Goal: Task Accomplishment & Management: Manage account settings

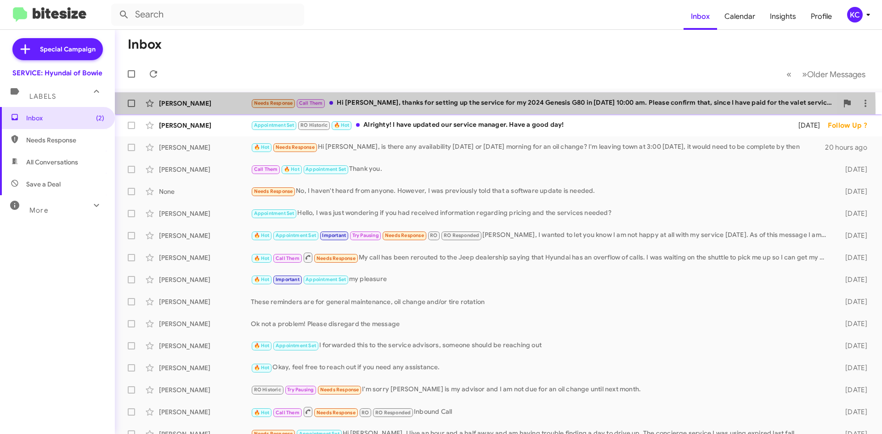
click at [389, 110] on div "Robert Fleming Needs Response Call Them Hi Jennifer, thanks for setting up the …" at bounding box center [498, 103] width 752 height 18
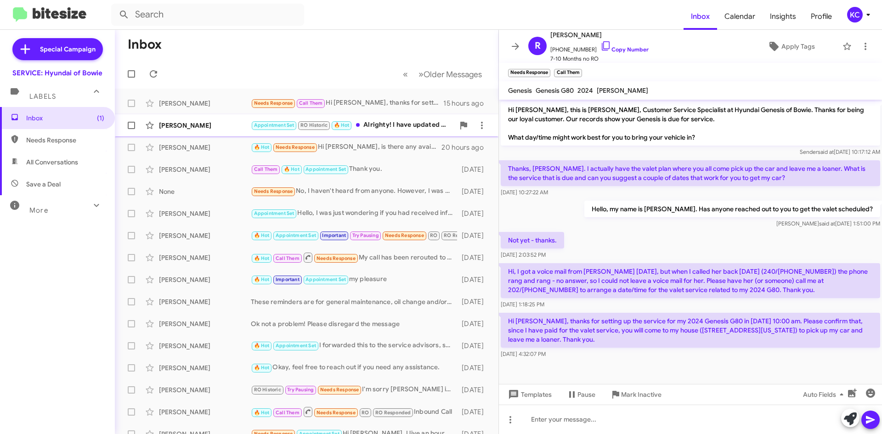
click at [174, 120] on div "Alexander Anderson Appointment Set RO Historic 🔥 Hot Alrighty! I have updated o…" at bounding box center [306, 125] width 369 height 18
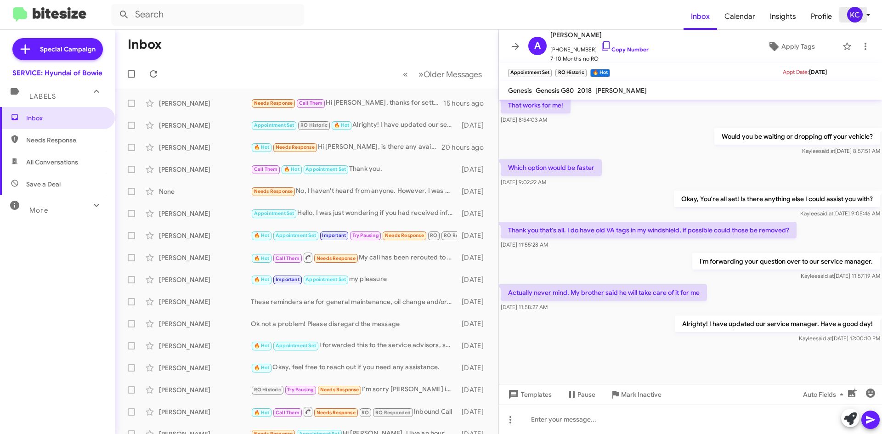
click at [847, 16] on div "KC" at bounding box center [855, 15] width 16 height 16
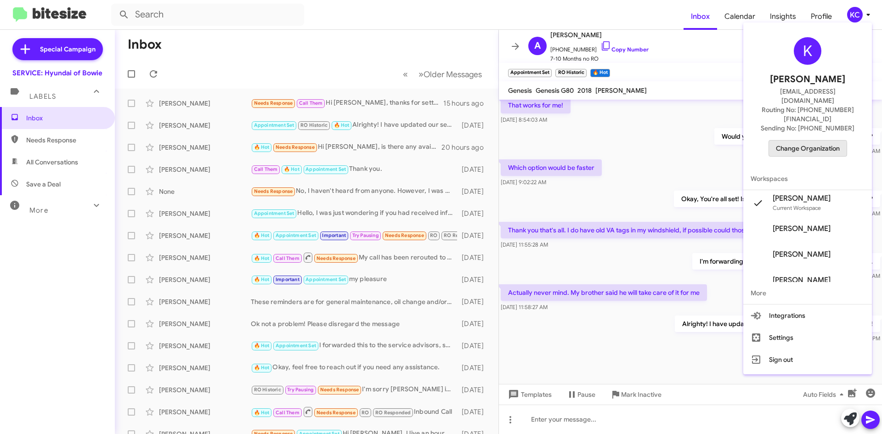
click at [804, 141] on span "Change Organization" at bounding box center [808, 149] width 64 height 16
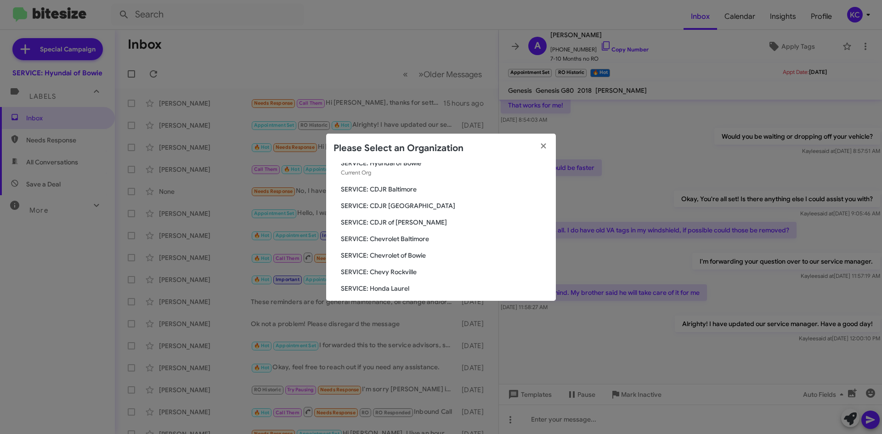
scroll to position [46, 0]
click at [399, 254] on span "SERVICE: Chevy Rockville" at bounding box center [445, 256] width 208 height 9
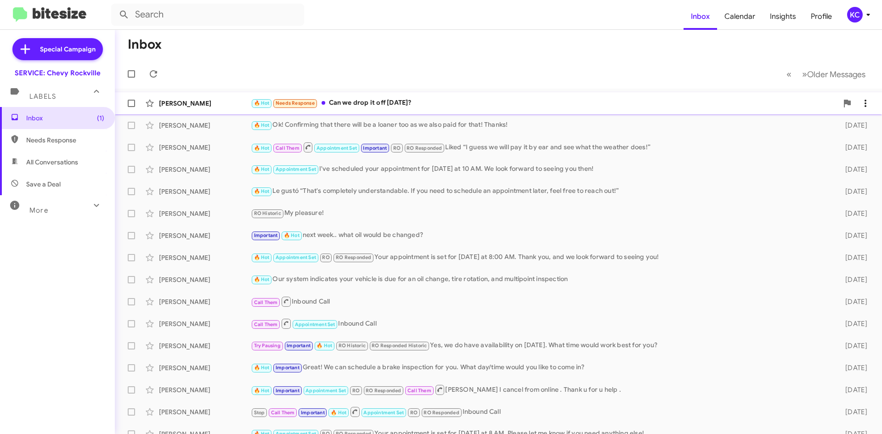
click at [481, 98] on div "🔥 Hot Needs Response Can we drop it off today?" at bounding box center [544, 103] width 587 height 11
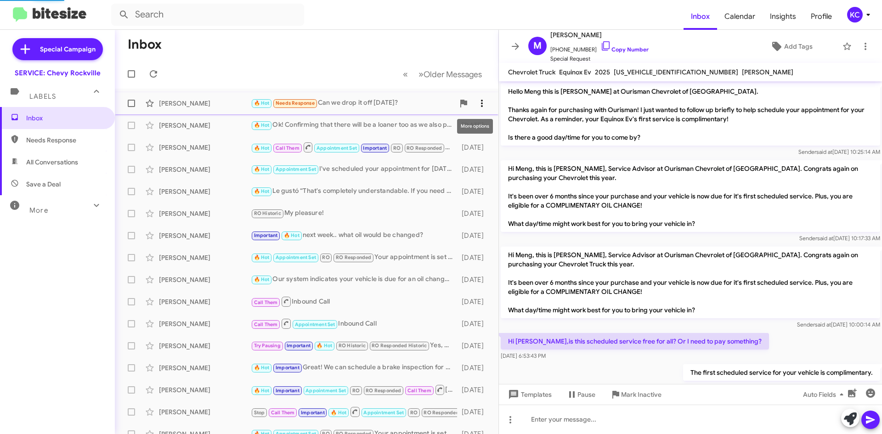
scroll to position [341, 0]
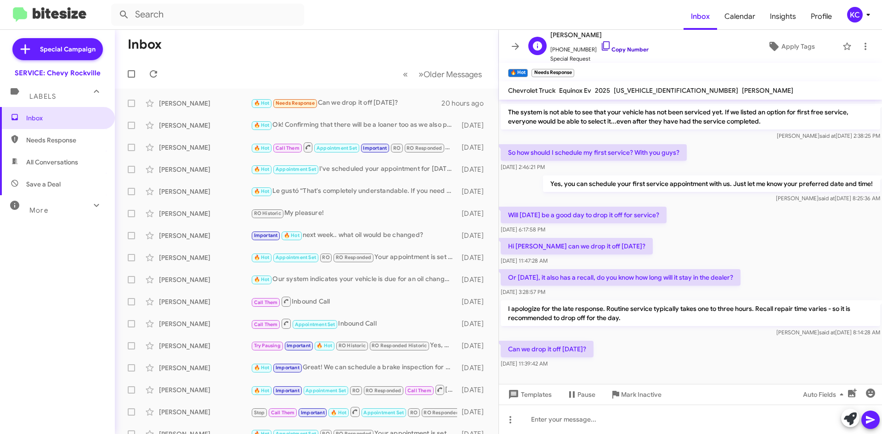
click at [600, 47] on icon at bounding box center [605, 45] width 11 height 11
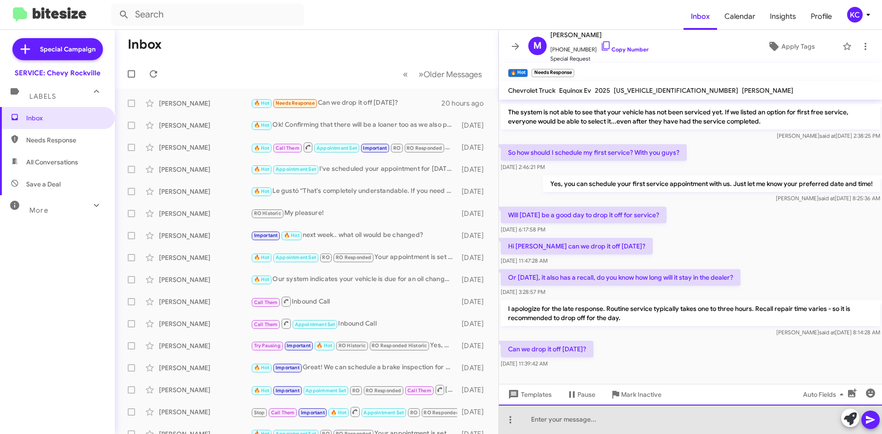
click at [673, 432] on div at bounding box center [690, 419] width 383 height 29
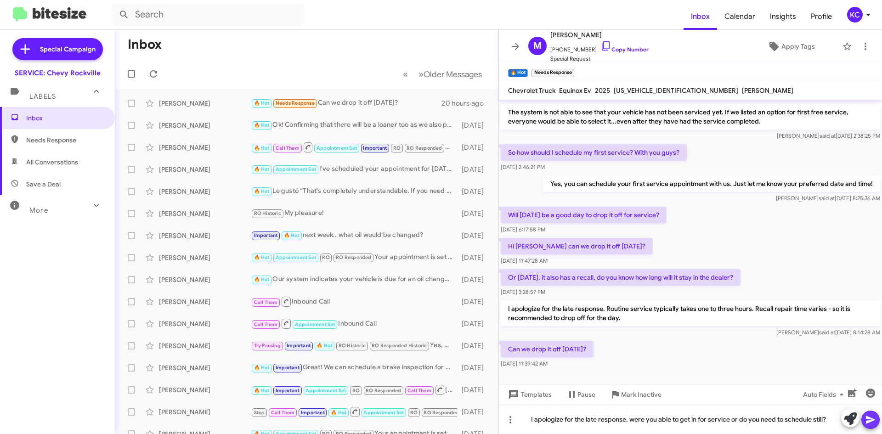
click at [873, 423] on icon at bounding box center [870, 419] width 11 height 11
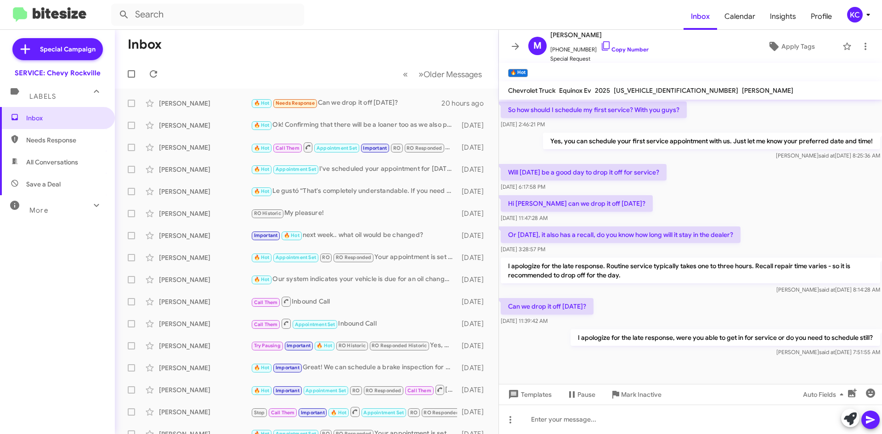
scroll to position [393, 0]
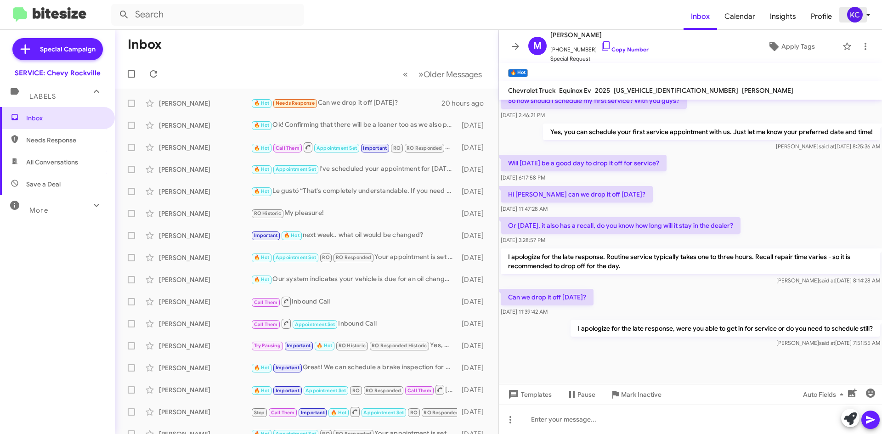
click at [854, 17] on div "KC" at bounding box center [855, 15] width 16 height 16
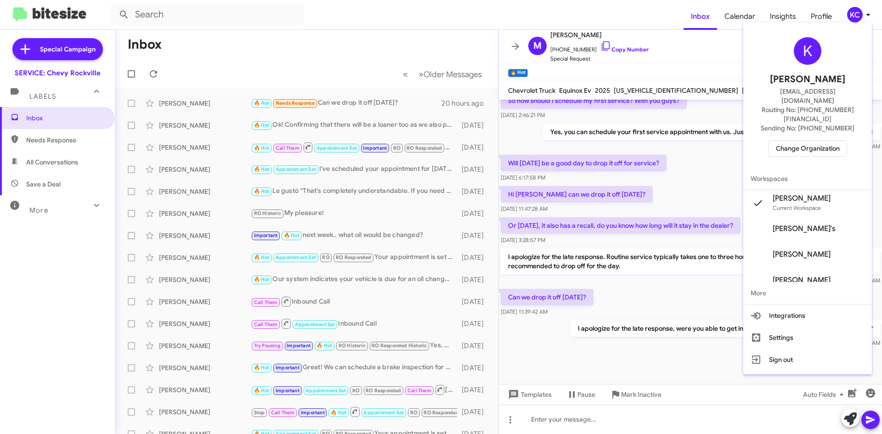
click at [804, 141] on span "Change Organization" at bounding box center [808, 149] width 64 height 16
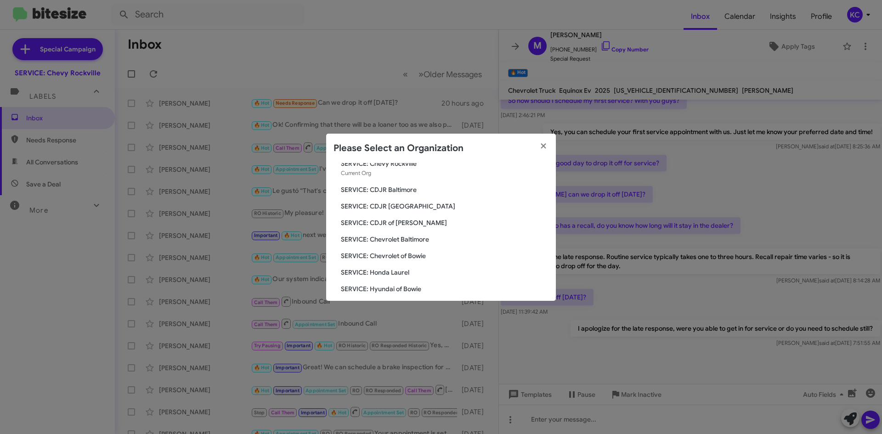
scroll to position [46, 0]
click at [419, 224] on span "SERVICE: Chevrolet Baltimore" at bounding box center [445, 223] width 208 height 9
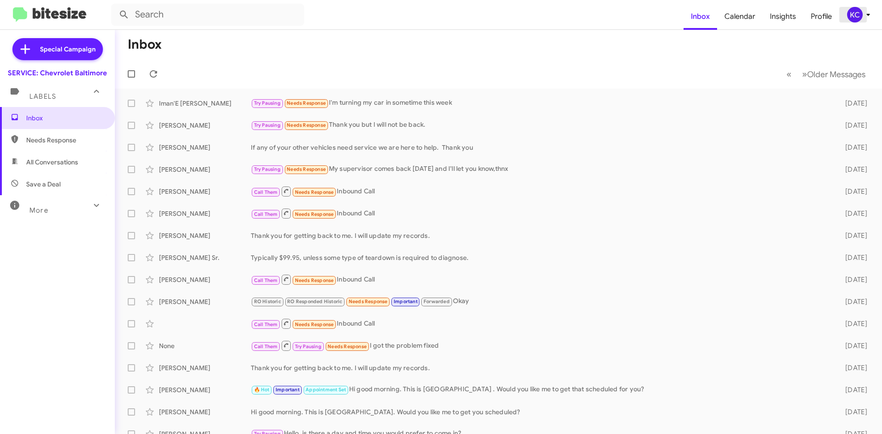
click at [857, 12] on div "KC" at bounding box center [855, 15] width 16 height 16
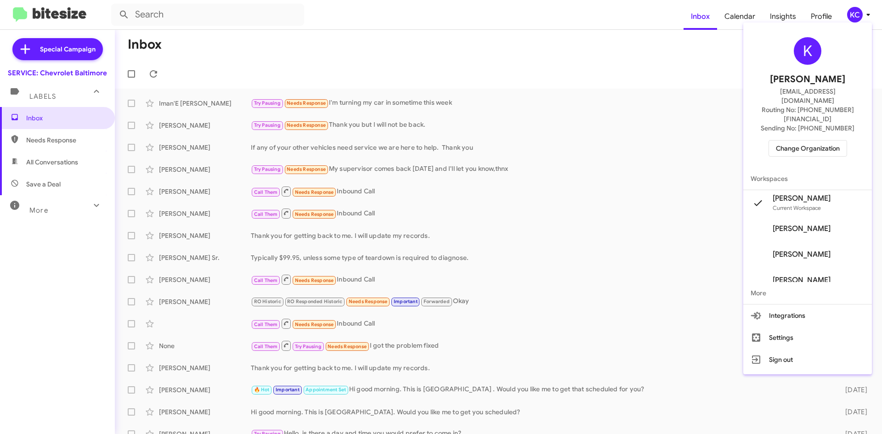
click at [803, 141] on span "Change Organization" at bounding box center [808, 149] width 64 height 16
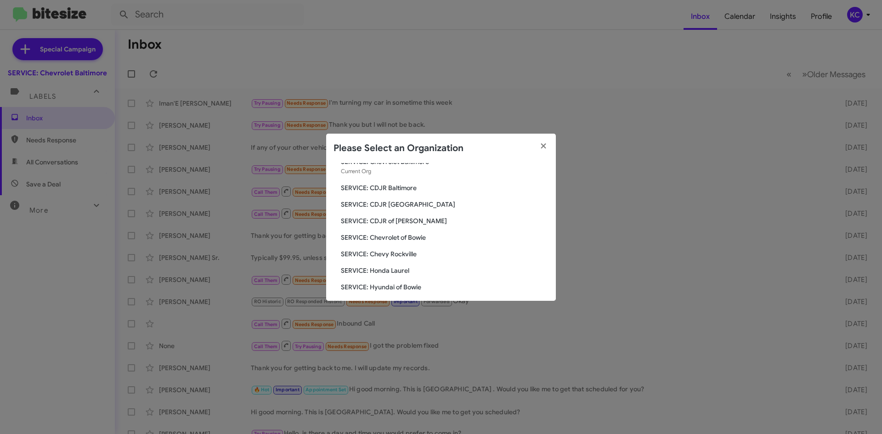
scroll to position [46, 0]
click at [417, 226] on span "SERVICE: Chevrolet of Bowie" at bounding box center [445, 223] width 208 height 9
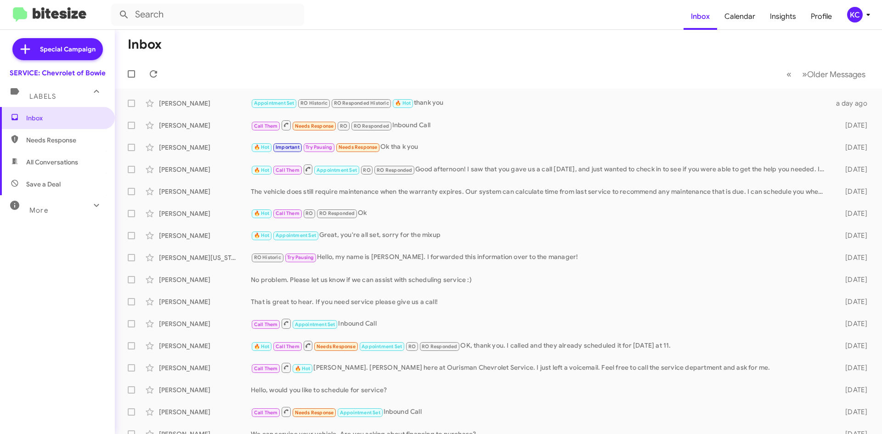
click at [855, 17] on div "KC" at bounding box center [855, 15] width 16 height 16
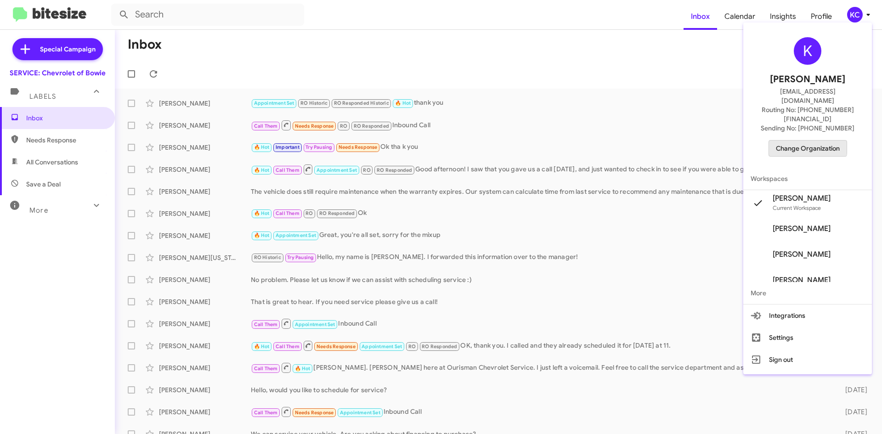
click at [798, 141] on span "Change Organization" at bounding box center [808, 149] width 64 height 16
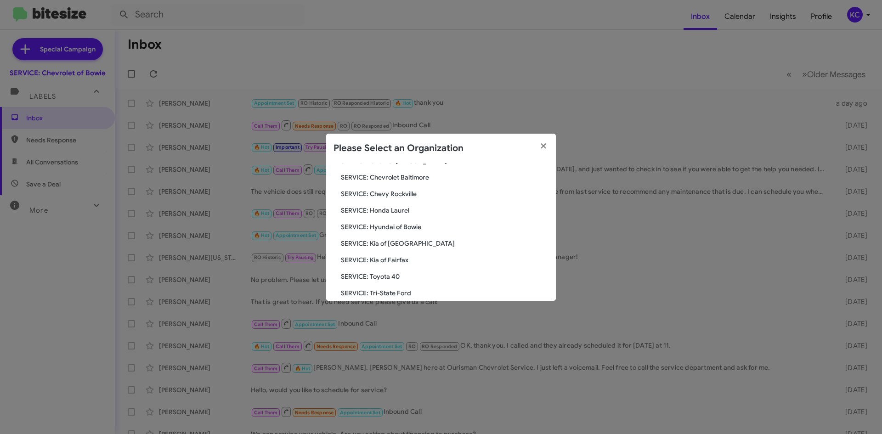
scroll to position [138, 0]
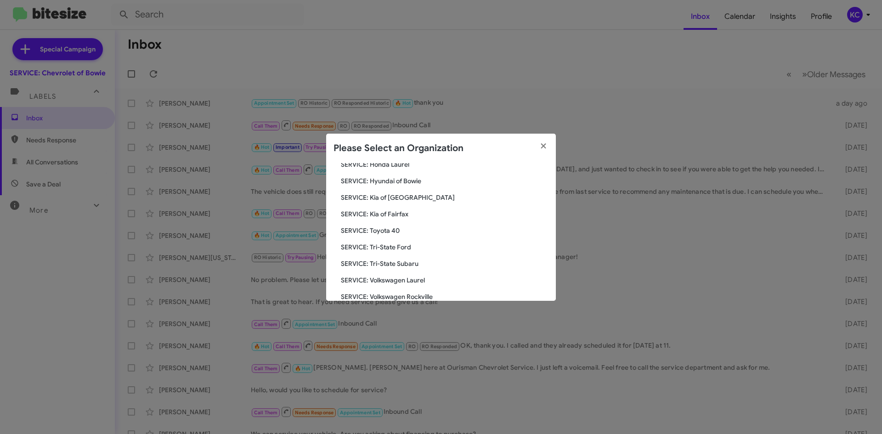
click at [401, 211] on span "SERVICE: Kia of Fairfax" at bounding box center [445, 213] width 208 height 9
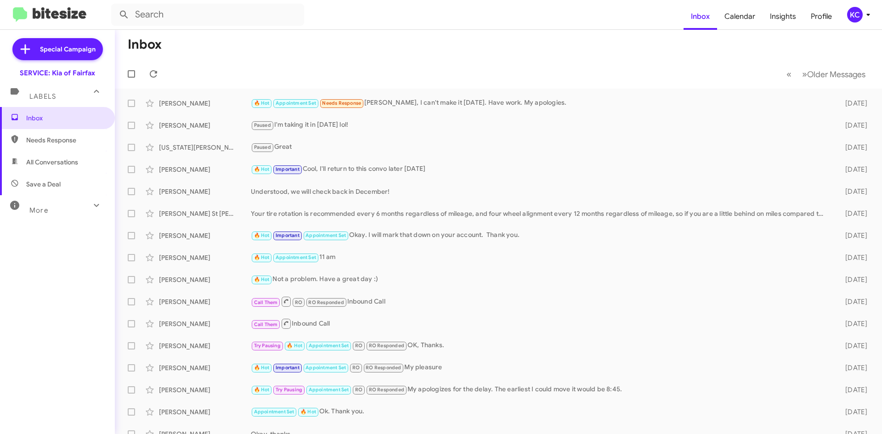
click at [859, 16] on div "KC" at bounding box center [855, 15] width 16 height 16
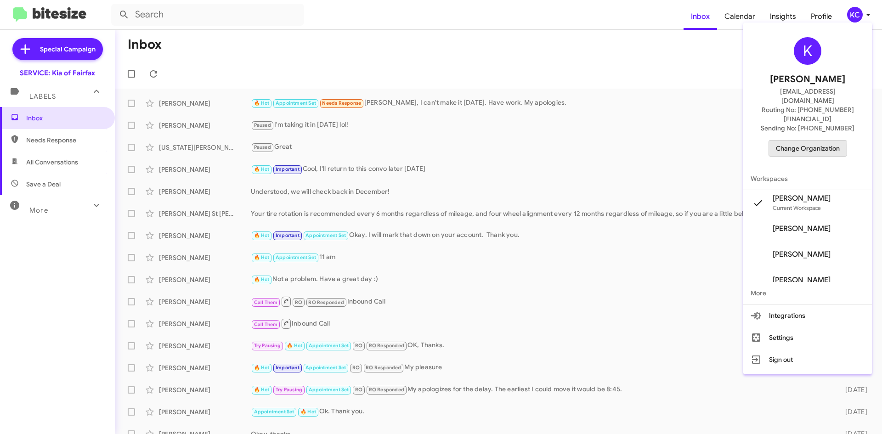
click at [798, 141] on span "Change Organization" at bounding box center [808, 149] width 64 height 16
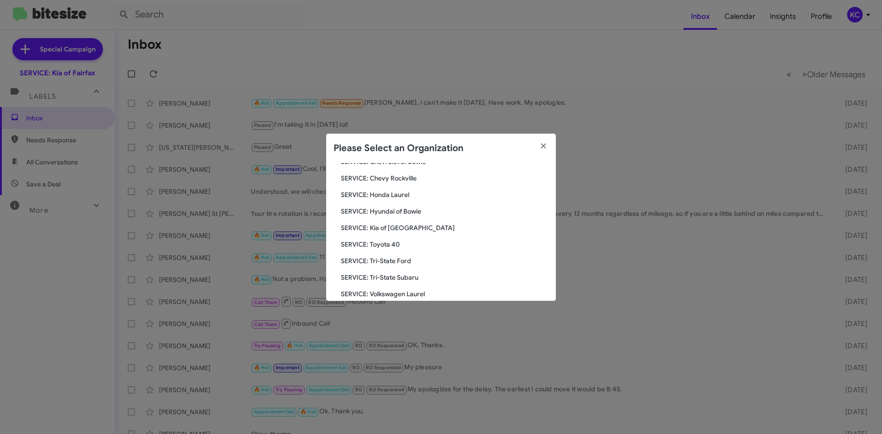
scroll to position [138, 0]
click at [373, 214] on span "SERVICE: Kia of [GEOGRAPHIC_DATA]" at bounding box center [445, 213] width 208 height 9
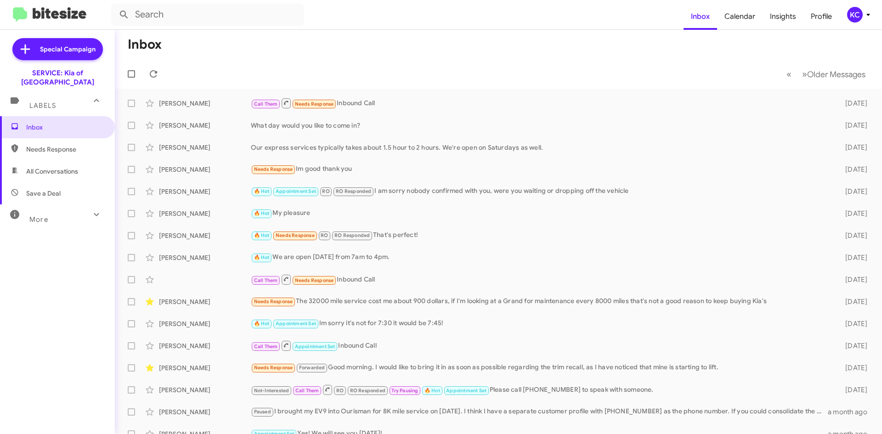
click at [850, 16] on div "KC" at bounding box center [855, 15] width 16 height 16
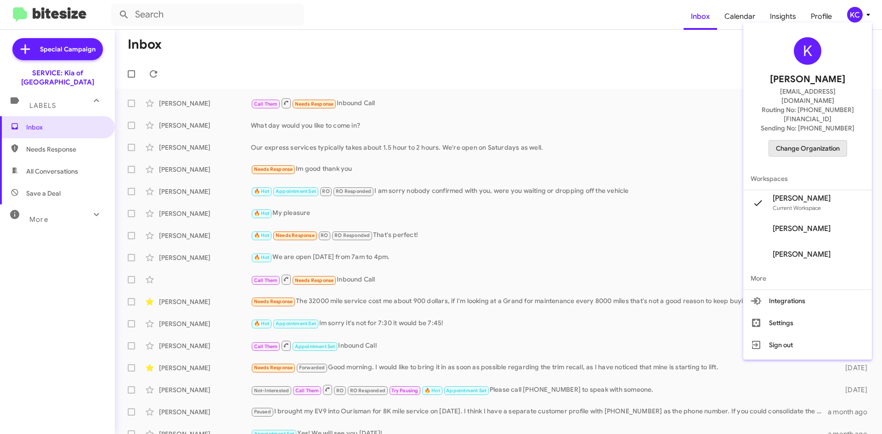
click at [816, 141] on span "Change Organization" at bounding box center [808, 149] width 64 height 16
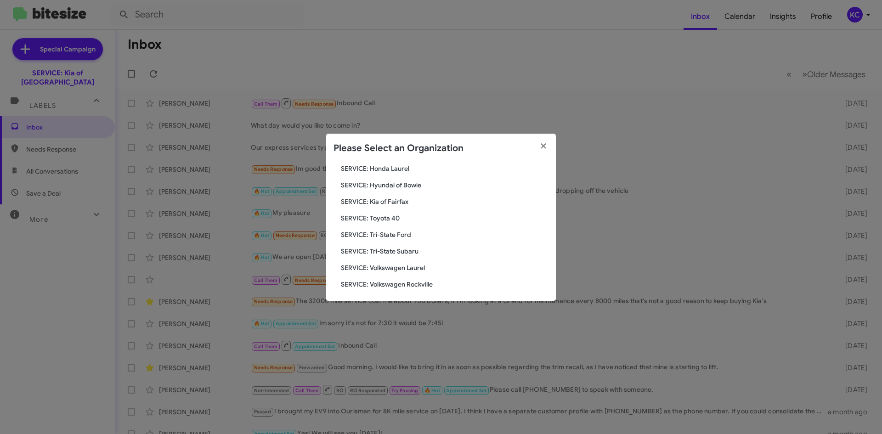
scroll to position [153, 0]
click at [365, 247] on span "SERVICE: Tri-State Subaru" at bounding box center [445, 248] width 208 height 9
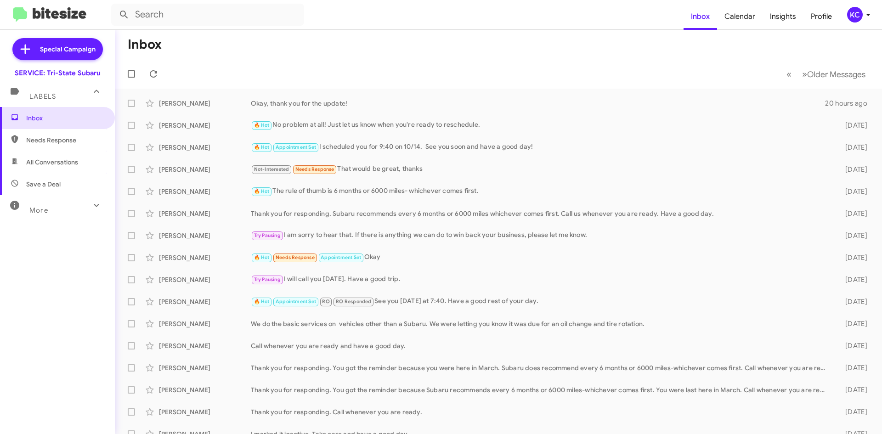
click at [850, 12] on div "KC" at bounding box center [855, 15] width 16 height 16
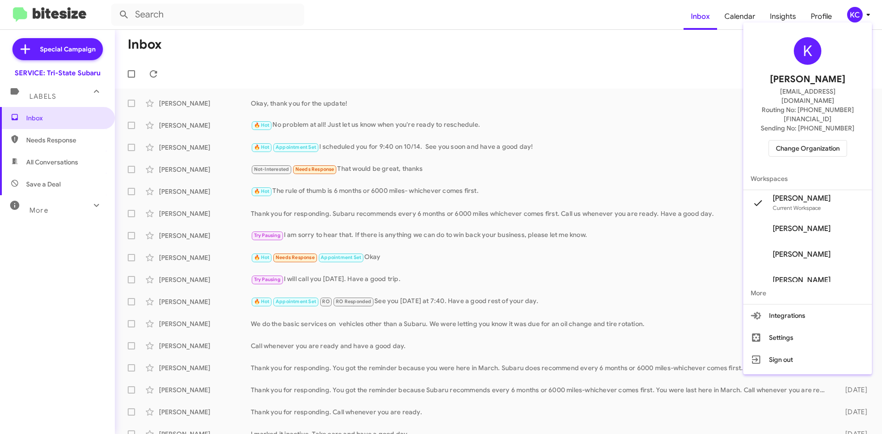
click at [814, 141] on span "Change Organization" at bounding box center [808, 149] width 64 height 16
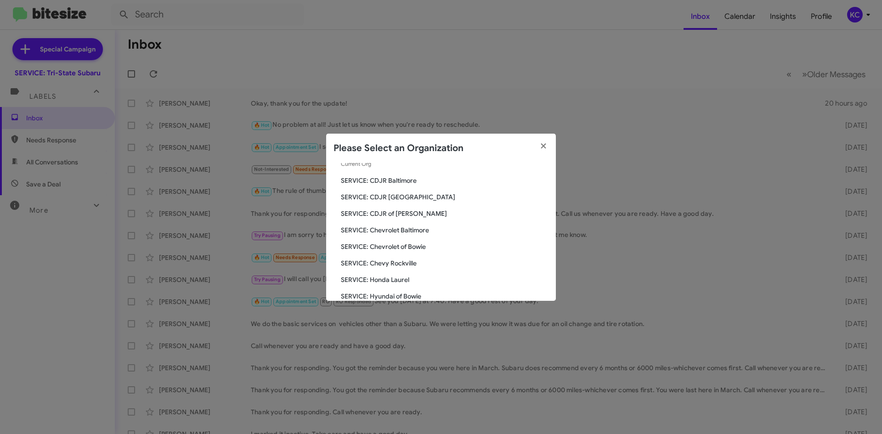
scroll to position [92, 0]
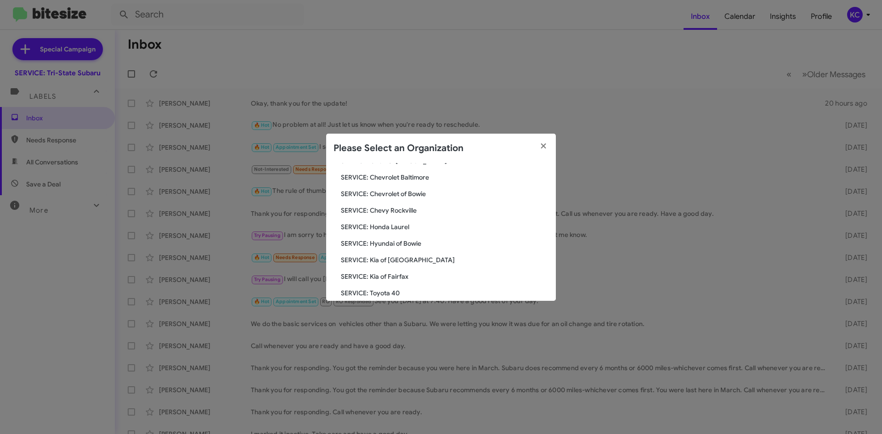
click at [385, 246] on span "SERVICE: Hyundai of Bowie" at bounding box center [445, 243] width 208 height 9
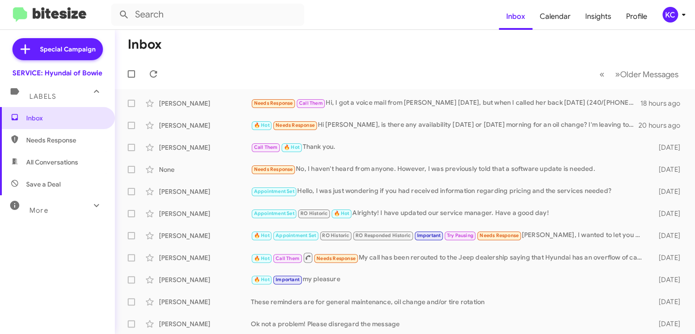
click at [448, 9] on form at bounding box center [305, 15] width 388 height 22
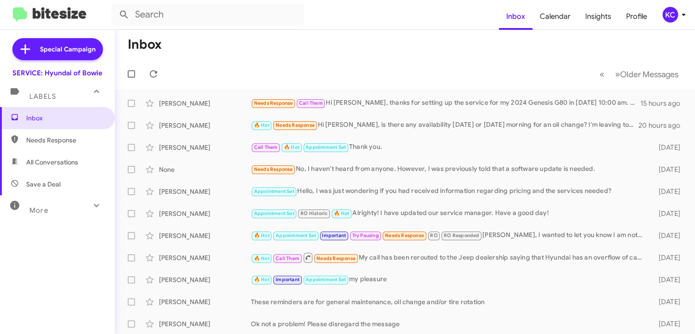
click at [666, 15] on div "KC" at bounding box center [670, 15] width 16 height 16
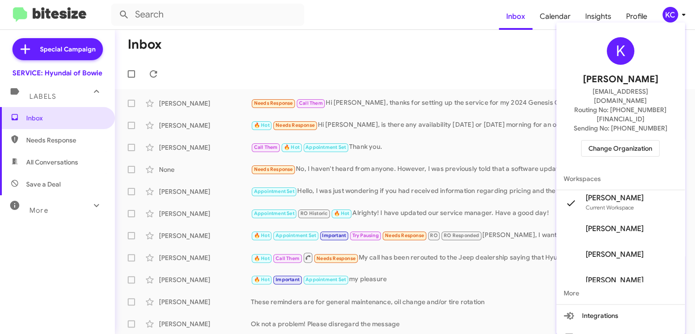
click at [619, 141] on span "Change Organization" at bounding box center [620, 149] width 64 height 16
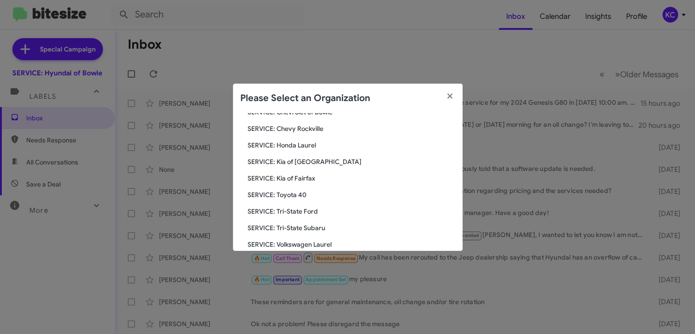
scroll to position [153, 0]
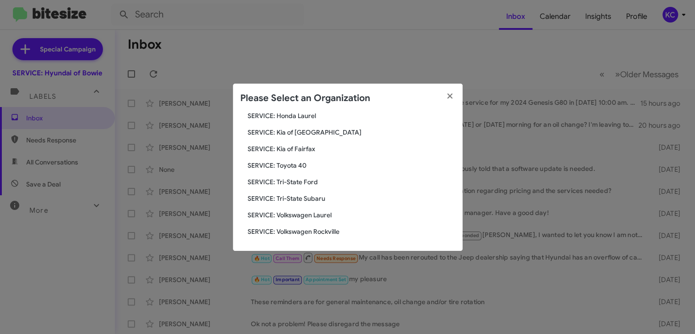
click at [299, 200] on span "SERVICE: Tri-State Subaru" at bounding box center [352, 198] width 208 height 9
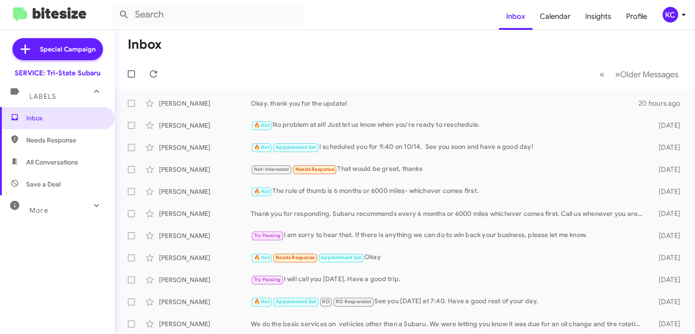
click at [675, 16] on div "KC" at bounding box center [670, 15] width 16 height 16
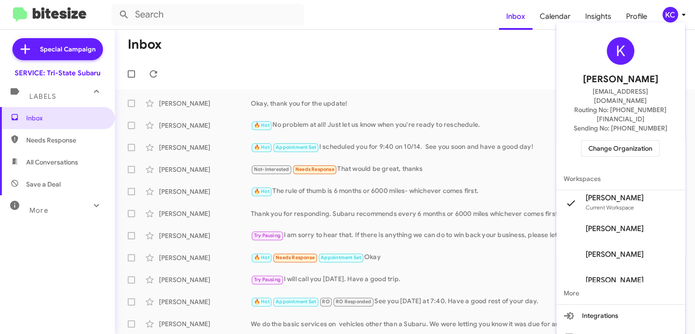
click at [630, 141] on span "Change Organization" at bounding box center [620, 149] width 64 height 16
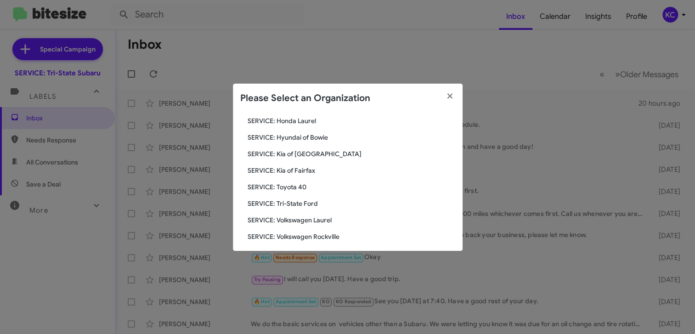
scroll to position [153, 0]
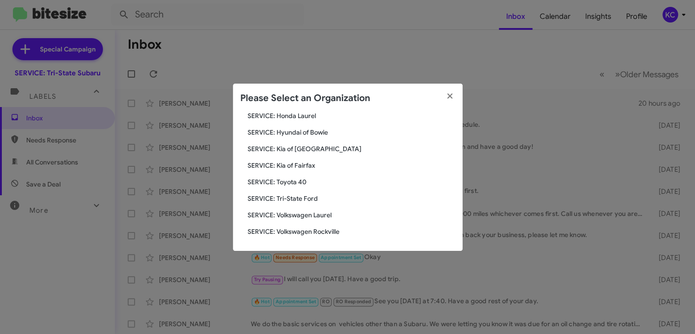
click at [318, 199] on span "SERVICE: Tri-State Ford" at bounding box center [352, 198] width 208 height 9
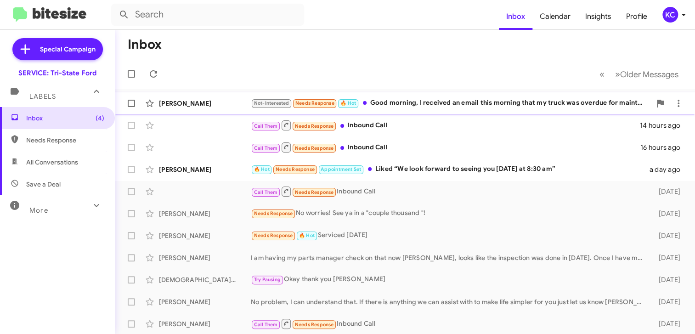
click at [463, 101] on div "Not-Interested Needs Response 🔥 Hot Good morning, I received an email this morn…" at bounding box center [451, 103] width 400 height 11
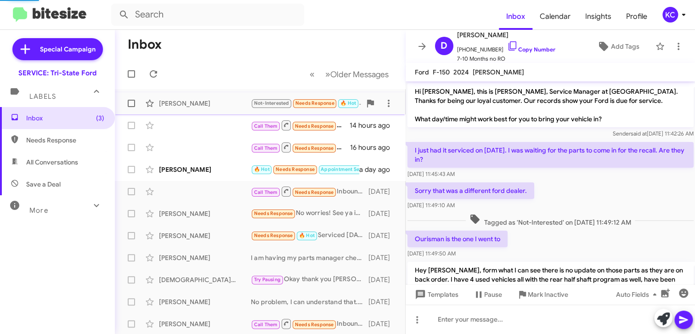
scroll to position [92, 0]
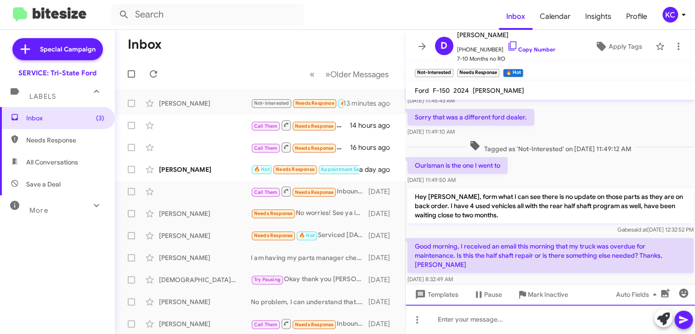
click at [694, 333] on html "Inbox Calendar Insights Profile KC Special Campaign SERVICE: Tri-State Ford Lab…" at bounding box center [347, 167] width 695 height 334
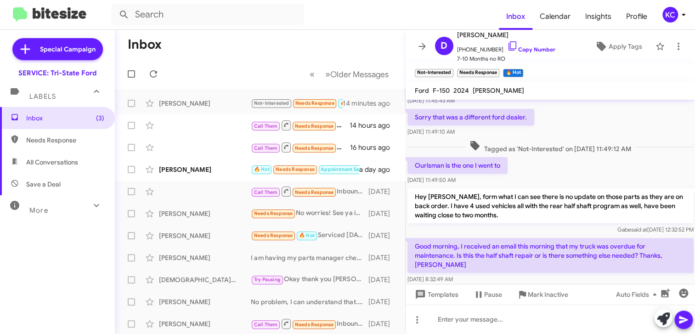
click at [549, 64] on mat-toolbar "Not-Interested × Needs Response × 🔥 Hot ×" at bounding box center [551, 72] width 290 height 18
click at [507, 46] on icon at bounding box center [512, 45] width 11 height 11
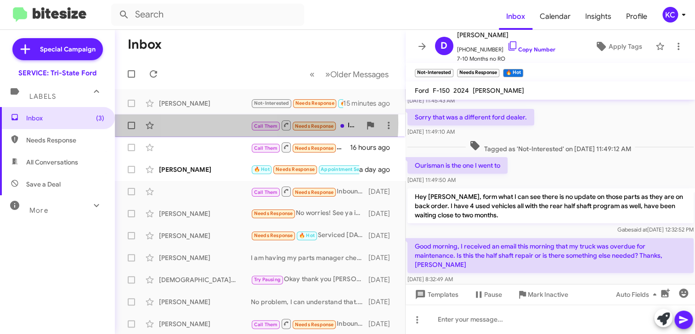
click at [221, 124] on div "Call Them Needs Response Inbound Call 14 hours ago" at bounding box center [260, 125] width 276 height 18
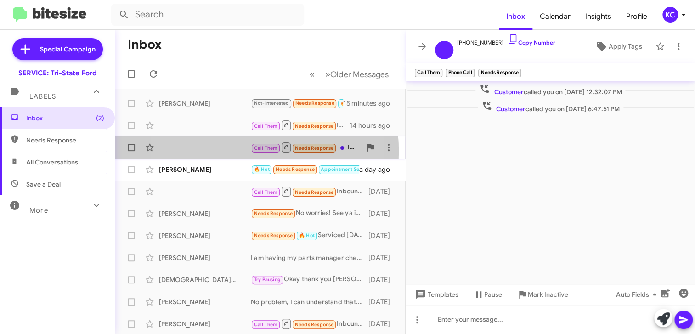
click at [217, 151] on div "Call Them Needs Response Inbound Call 16 hours ago" at bounding box center [260, 147] width 276 height 18
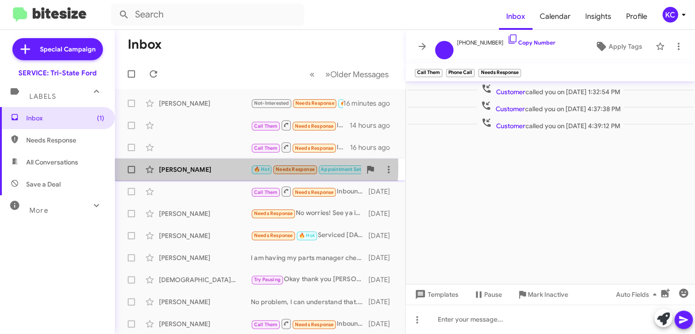
click at [209, 166] on div "Rylynn Woods" at bounding box center [205, 169] width 92 height 9
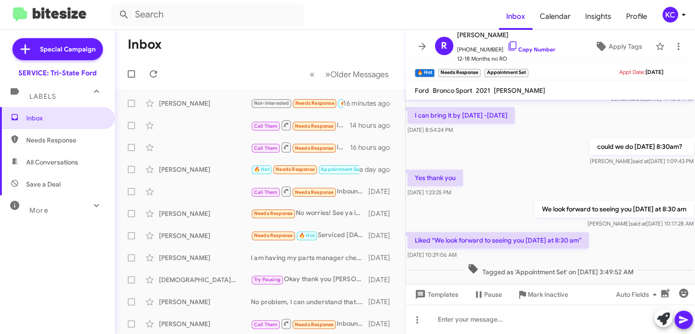
scroll to position [158, 0]
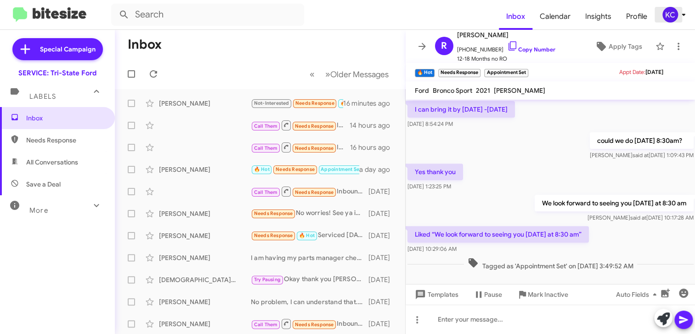
click at [666, 17] on div "KC" at bounding box center [670, 15] width 16 height 16
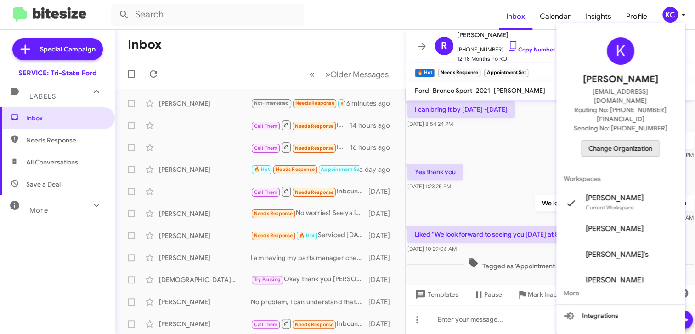
click at [630, 141] on span "Change Organization" at bounding box center [620, 149] width 64 height 16
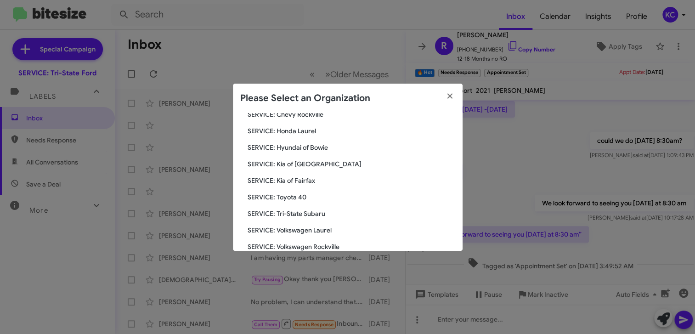
scroll to position [153, 0]
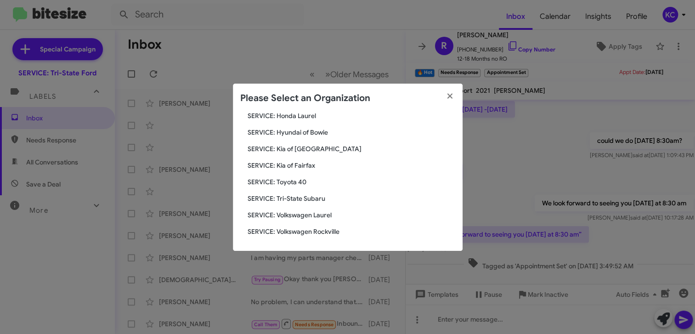
click at [309, 161] on span "SERVICE: Kia of Fairfax" at bounding box center [352, 165] width 208 height 9
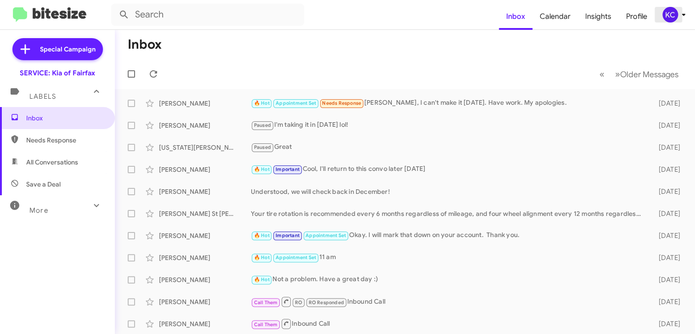
click at [669, 14] on div "KC" at bounding box center [670, 15] width 16 height 16
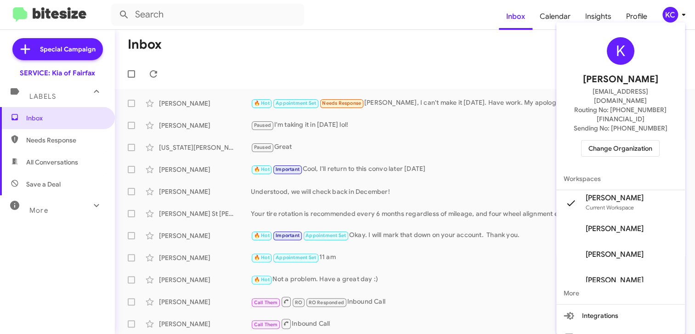
click at [635, 141] on span "Change Organization" at bounding box center [620, 149] width 64 height 16
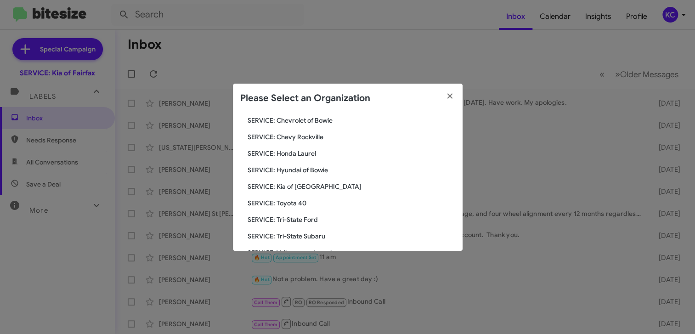
scroll to position [138, 0]
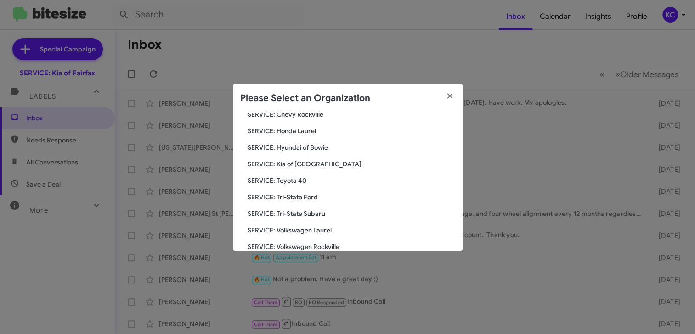
click at [319, 162] on span "SERVICE: Kia of [GEOGRAPHIC_DATA]" at bounding box center [352, 163] width 208 height 9
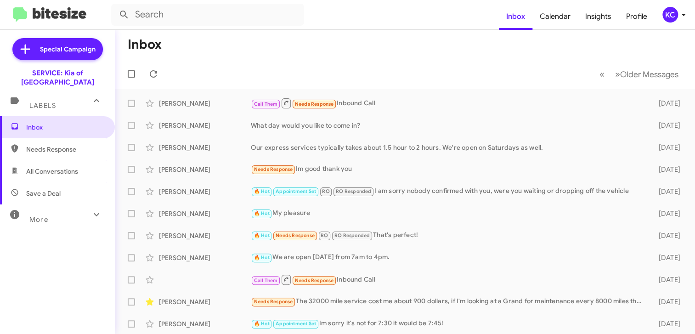
click at [670, 14] on div "KC" at bounding box center [670, 15] width 16 height 16
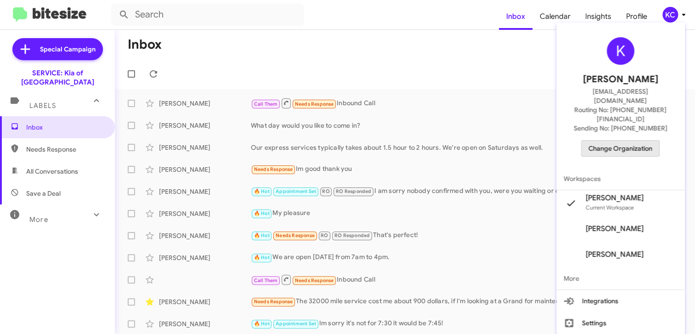
click at [629, 141] on span "Change Organization" at bounding box center [620, 149] width 64 height 16
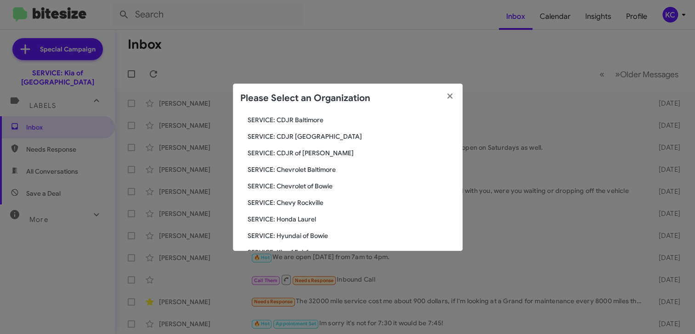
scroll to position [92, 0]
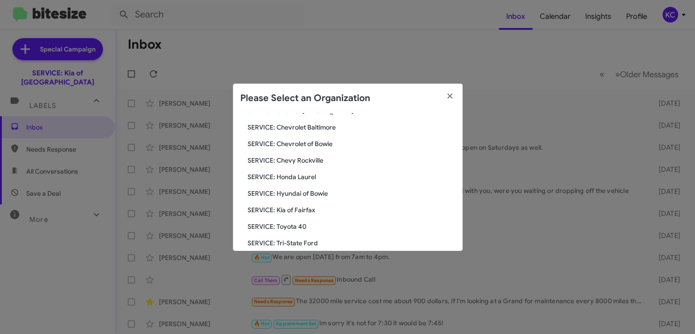
click at [299, 194] on span "SERVICE: Hyundai of Bowie" at bounding box center [352, 193] width 208 height 9
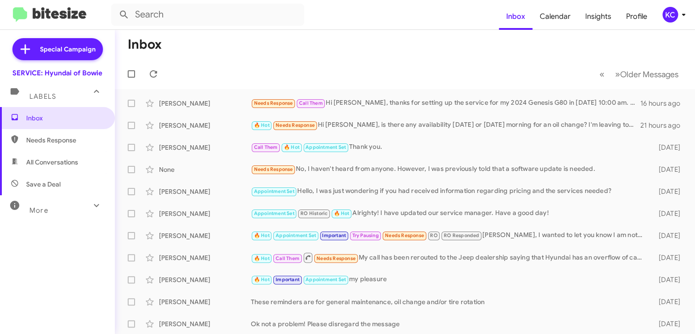
click at [666, 13] on div "KC" at bounding box center [670, 15] width 16 height 16
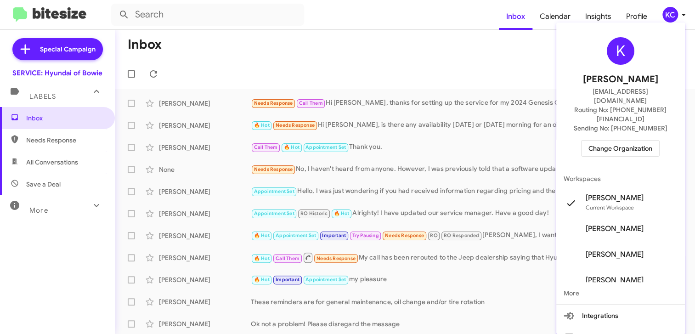
click at [623, 141] on span "Change Organization" at bounding box center [620, 149] width 64 height 16
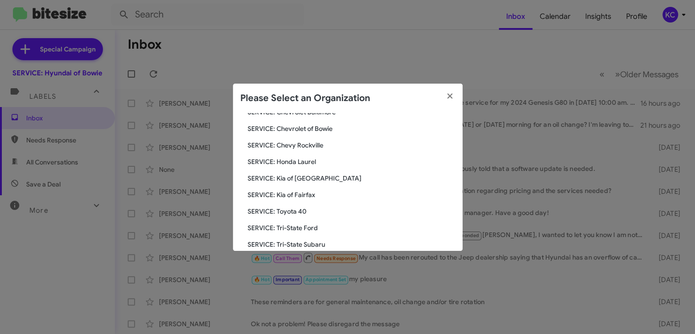
scroll to position [92, 0]
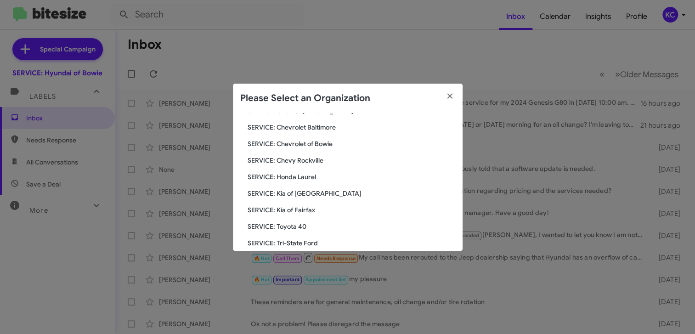
click at [311, 176] on span "SERVICE: Honda Laurel" at bounding box center [352, 176] width 208 height 9
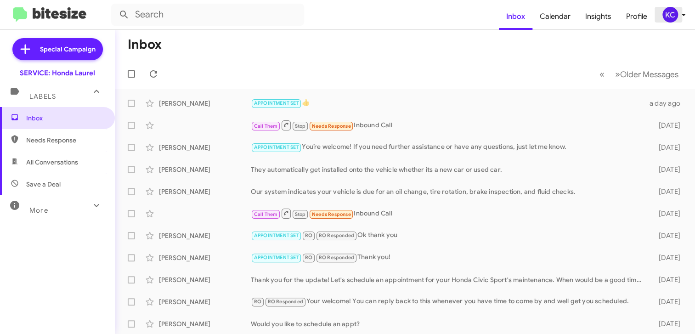
click at [671, 17] on div "KC" at bounding box center [670, 15] width 16 height 16
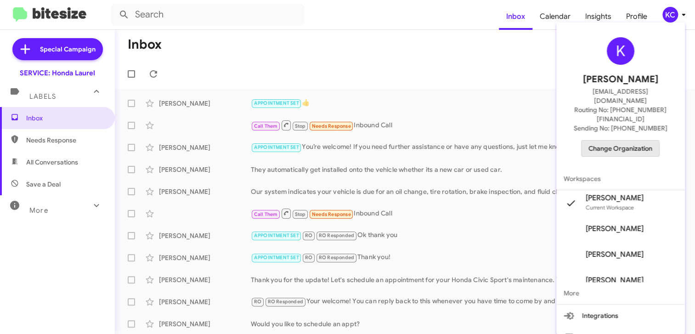
click at [611, 141] on span "Change Organization" at bounding box center [620, 149] width 64 height 16
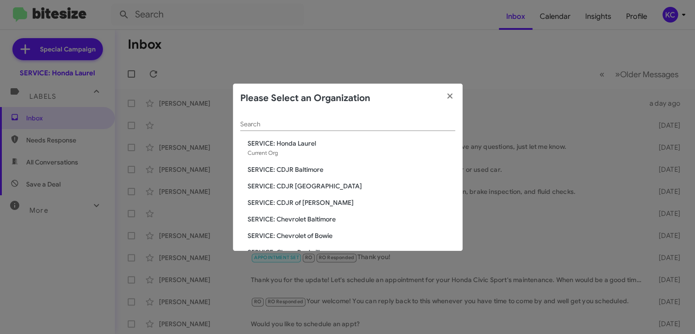
click at [280, 167] on span "SERVICE: CDJR Baltimore" at bounding box center [352, 169] width 208 height 9
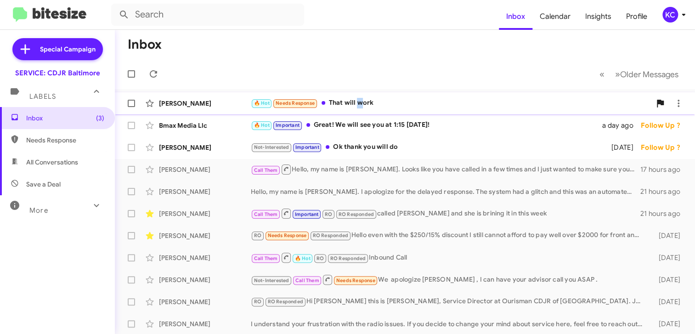
click at [359, 104] on div "🔥 Hot Needs Response That will work" at bounding box center [451, 103] width 400 height 11
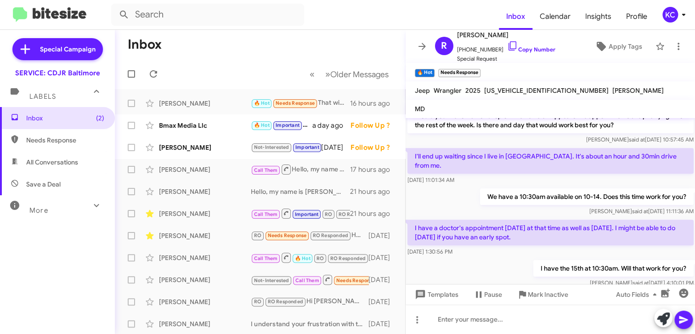
scroll to position [310, 0]
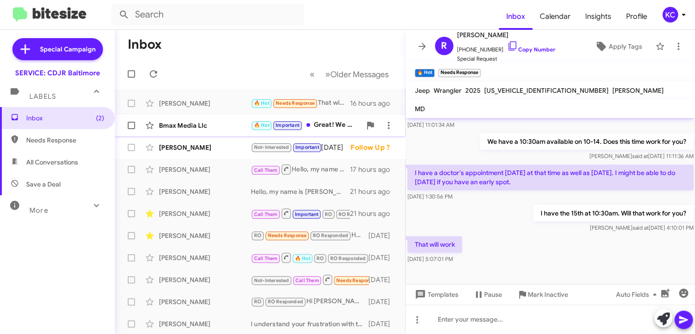
click at [328, 124] on div "🔥 Hot Important Great! We will see you at 1:15 today!" at bounding box center [306, 125] width 110 height 11
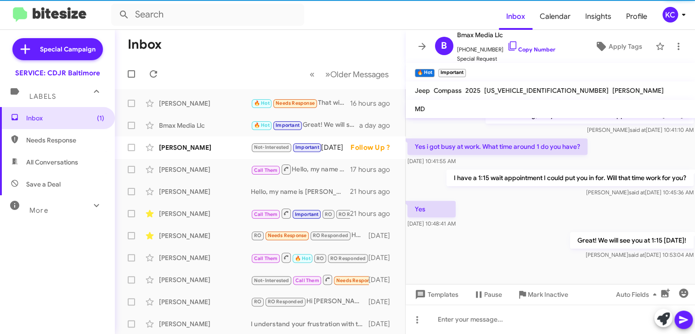
scroll to position [225, 0]
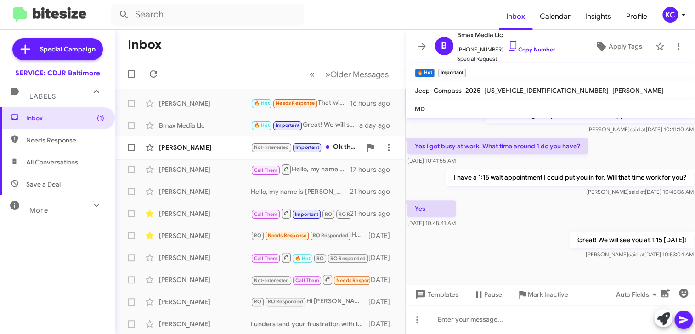
click at [325, 148] on div "Not-Interested Important Ok thank you will do" at bounding box center [306, 147] width 110 height 11
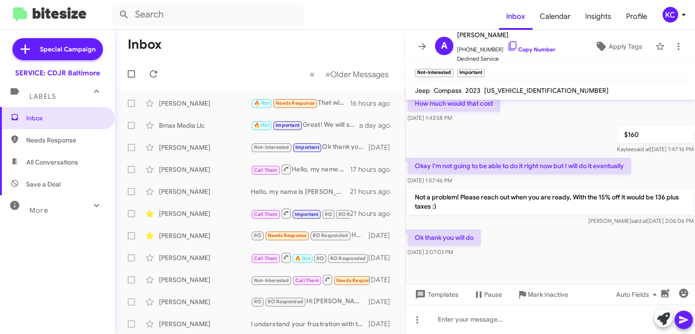
click at [676, 13] on div "KC" at bounding box center [670, 15] width 16 height 16
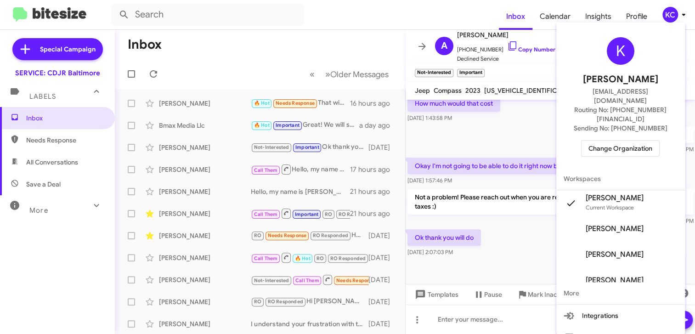
click at [633, 141] on span "Change Organization" at bounding box center [620, 149] width 64 height 16
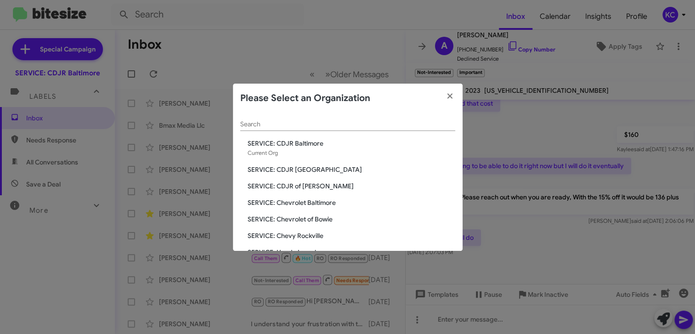
click at [287, 187] on span "SERVICE: CDJR of [PERSON_NAME]" at bounding box center [352, 185] width 208 height 9
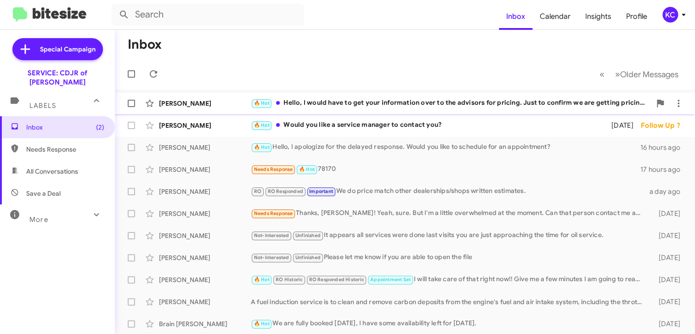
click at [393, 104] on div "🔥 Hot Hello, I would have to get your information over to the advisors for pric…" at bounding box center [451, 103] width 400 height 11
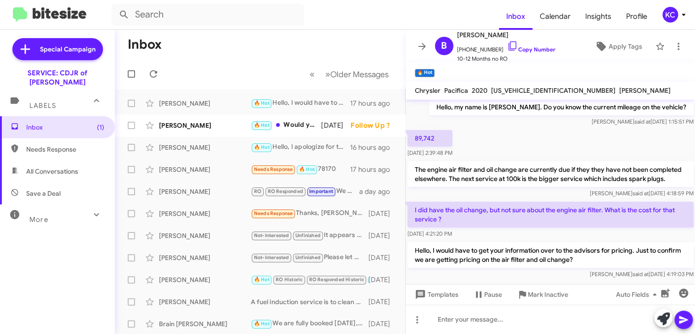
scroll to position [115, 0]
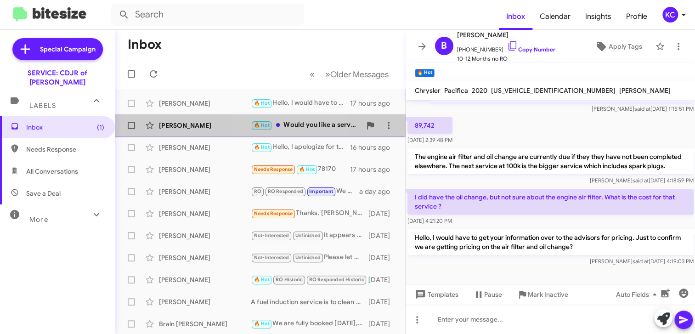
click at [294, 125] on div "🔥 Hot Would you like a service manager to contact you?" at bounding box center [306, 125] width 110 height 11
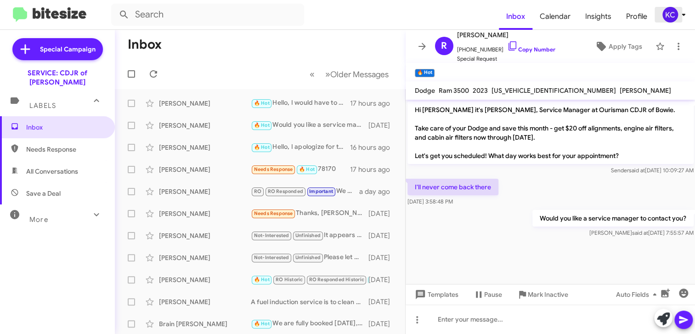
click at [667, 16] on div "KC" at bounding box center [670, 15] width 16 height 16
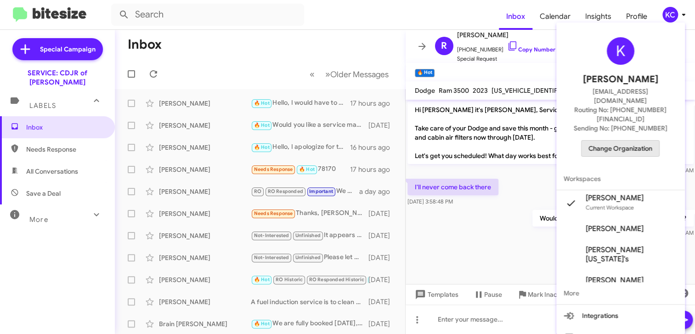
click at [624, 141] on span "Change Organization" at bounding box center [620, 149] width 64 height 16
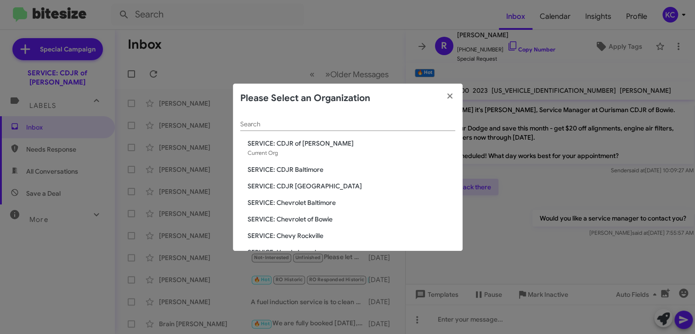
click at [306, 183] on span "SERVICE: CDJR [GEOGRAPHIC_DATA]" at bounding box center [352, 185] width 208 height 9
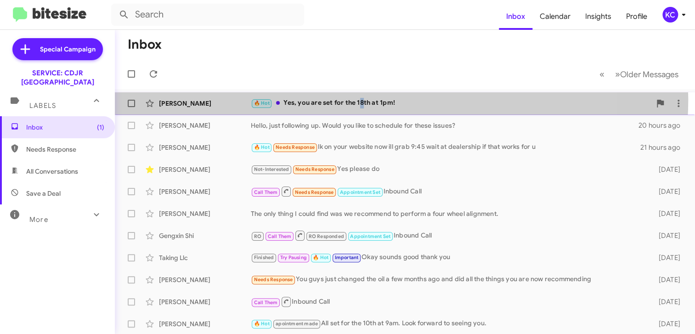
click at [362, 99] on div "🔥 Hot Yes, you are set for the 18th at 1pm!" at bounding box center [451, 103] width 400 height 11
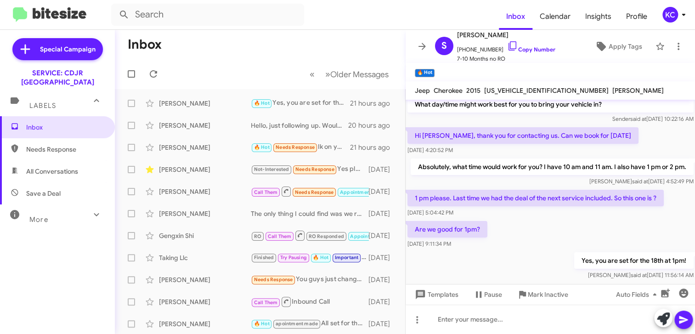
scroll to position [54, 0]
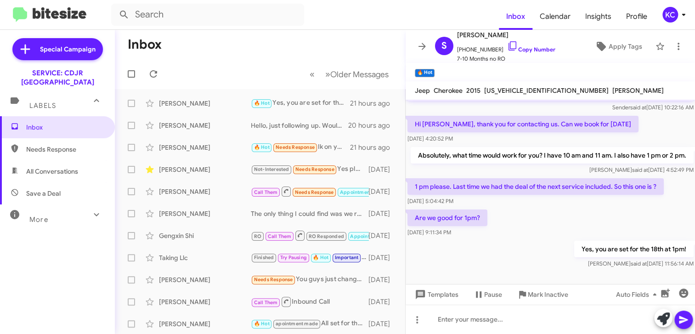
click at [671, 10] on div "KC" at bounding box center [670, 15] width 16 height 16
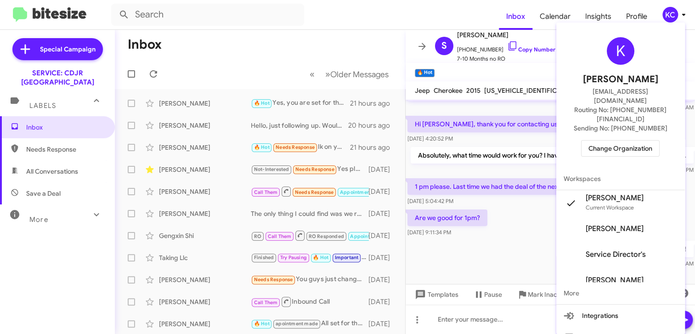
click at [619, 141] on span "Change Organization" at bounding box center [620, 149] width 64 height 16
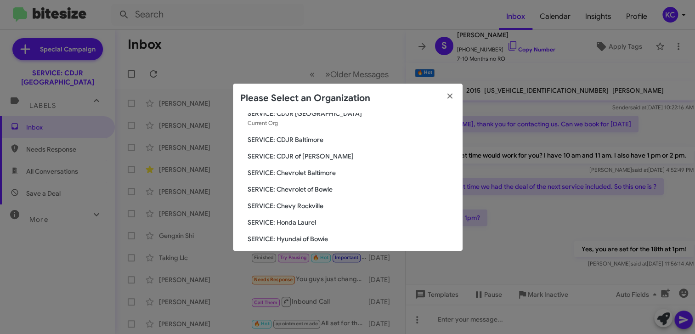
scroll to position [46, 0]
click at [331, 154] on span "SERVICE: Chevrolet Baltimore" at bounding box center [352, 156] width 208 height 9
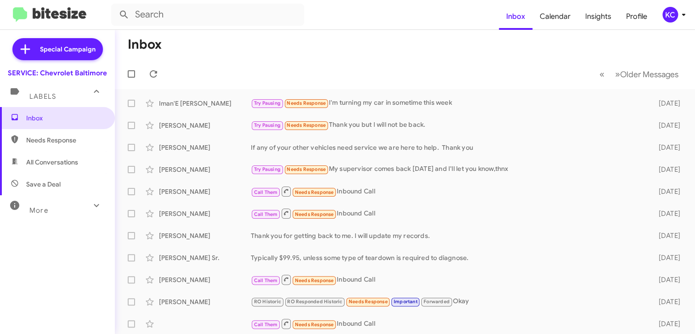
click at [678, 14] on icon at bounding box center [683, 14] width 11 height 11
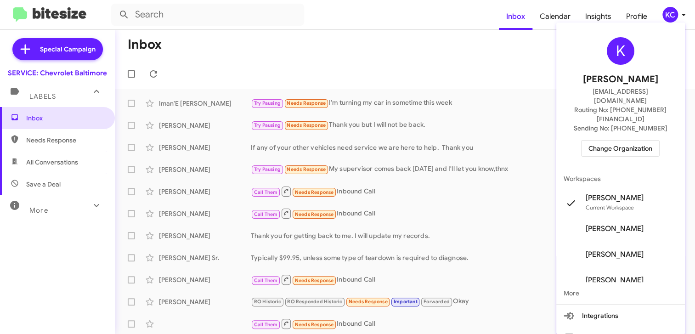
click at [622, 141] on span "Change Organization" at bounding box center [620, 149] width 64 height 16
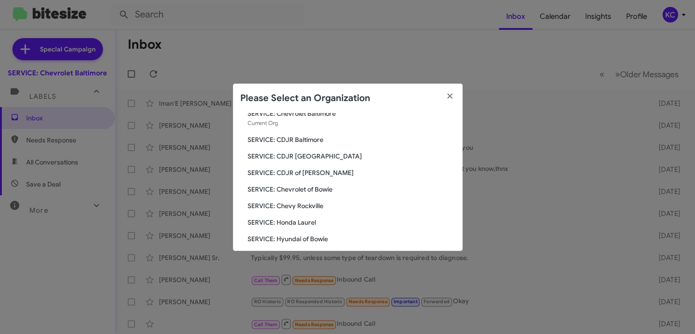
scroll to position [46, 0]
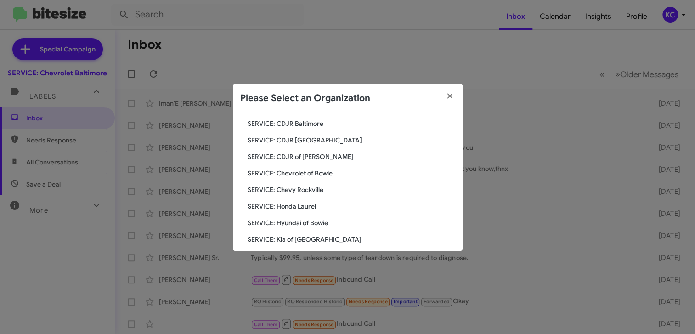
click at [322, 173] on span "SERVICE: Chevrolet of Bowie" at bounding box center [352, 173] width 208 height 9
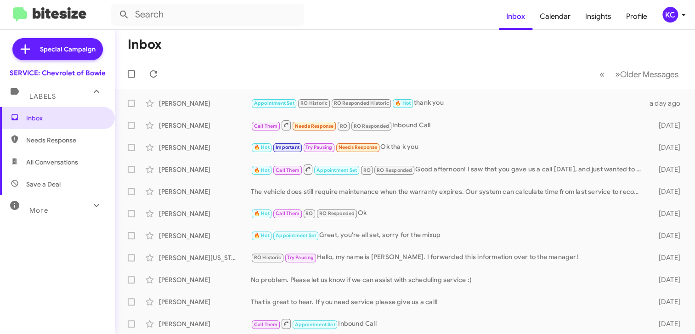
click at [673, 14] on div "KC" at bounding box center [670, 15] width 16 height 16
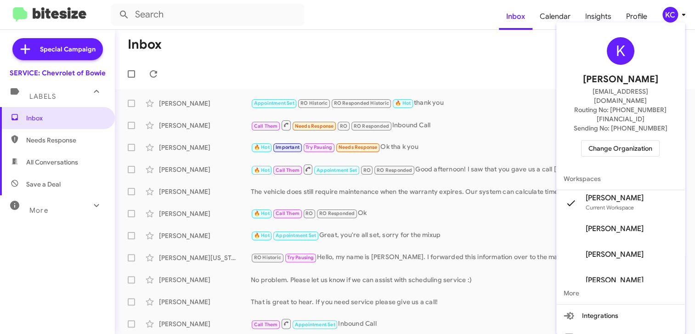
click at [598, 120] on div "K Kimberly Cole kcole@ourismancars.com Routing No: +1 (301) 262-7600 Sending No…" at bounding box center [620, 96] width 129 height 141
click at [597, 141] on span "Change Organization" at bounding box center [620, 149] width 64 height 16
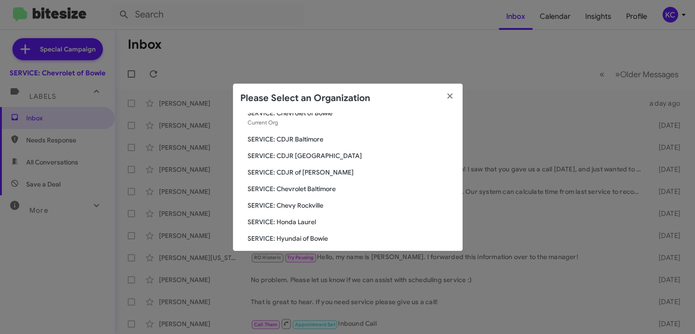
scroll to position [46, 0]
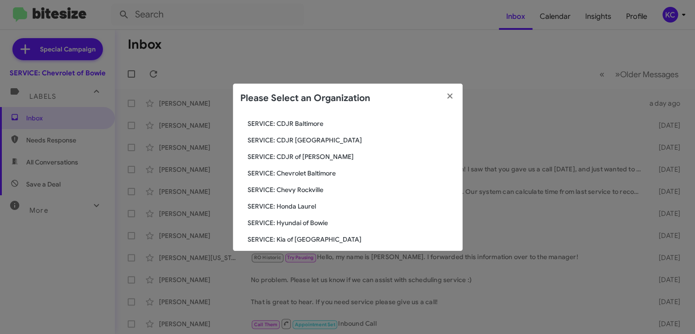
click at [313, 188] on span "SERVICE: Chevy Rockville" at bounding box center [352, 189] width 208 height 9
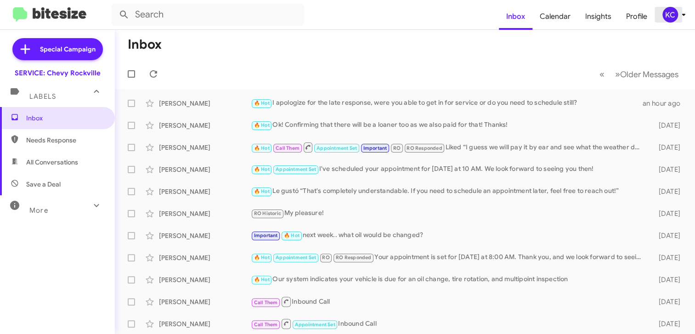
click at [678, 15] on icon at bounding box center [683, 14] width 11 height 11
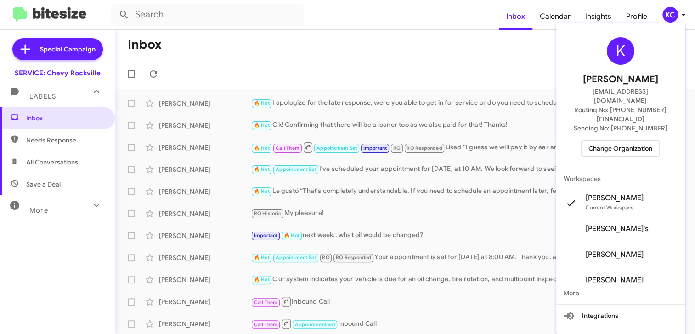
click at [609, 141] on span "Change Organization" at bounding box center [620, 149] width 64 height 16
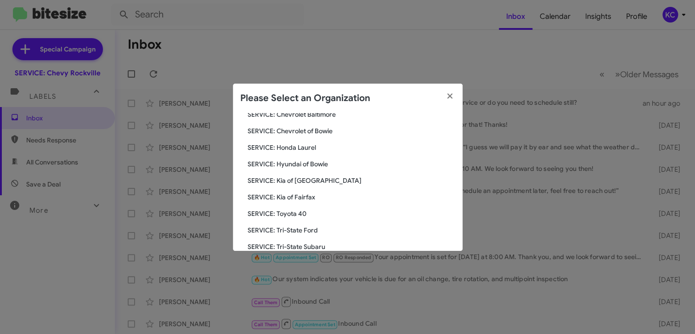
scroll to position [46, 0]
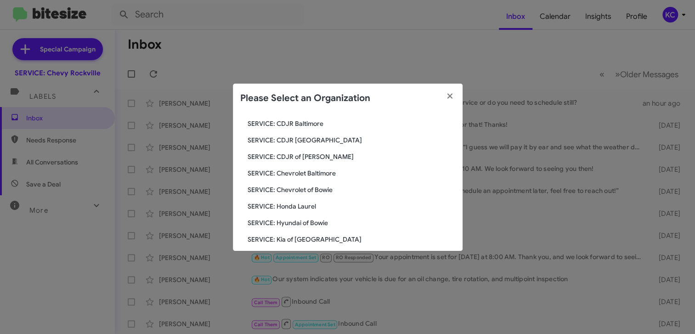
click at [317, 222] on span "SERVICE: Hyundai of Bowie" at bounding box center [352, 222] width 208 height 9
